Goal: Find specific page/section: Find specific page/section

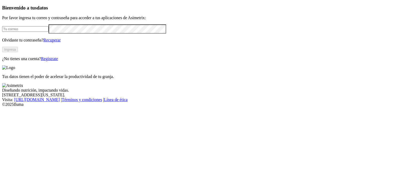
type input "[PERSON_NAME][EMAIL_ADDRESS][PERSON_NAME][DOMAIN_NAME]"
click at [18, 52] on button "Ingresa" at bounding box center [10, 50] width 16 height 6
